Goal: Navigation & Orientation: Understand site structure

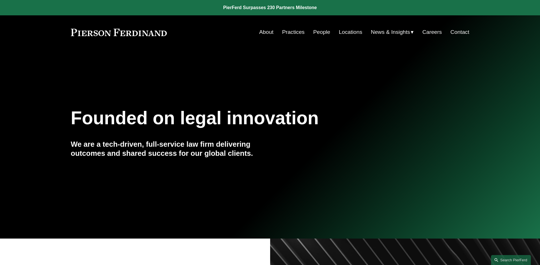
click at [322, 33] on link "People" at bounding box center [321, 32] width 17 height 11
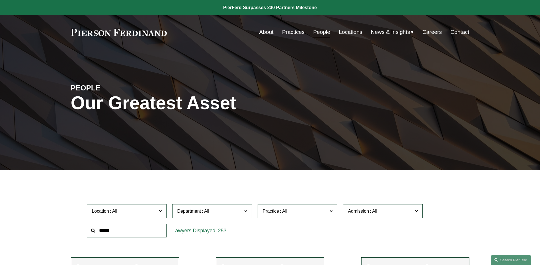
click at [0, 0] on span "News" at bounding box center [0, 0] width 0 height 0
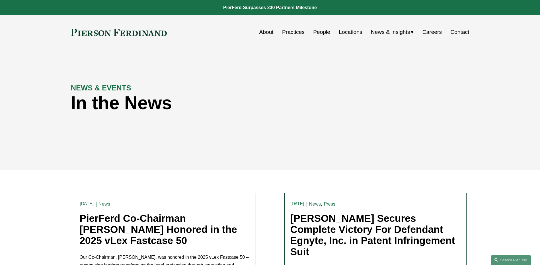
click at [0, 0] on span "Insights" at bounding box center [0, 0] width 0 height 0
